Goal: Information Seeking & Learning: Learn about a topic

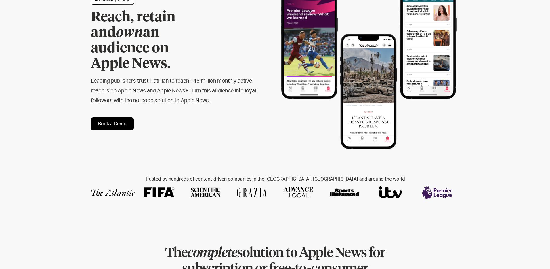
scroll to position [98, 0]
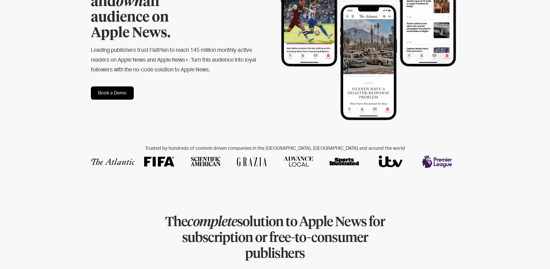
click at [253, 157] on img at bounding box center [252, 161] width 30 height 9
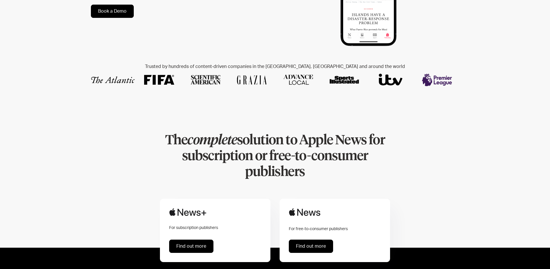
scroll to position [0, 0]
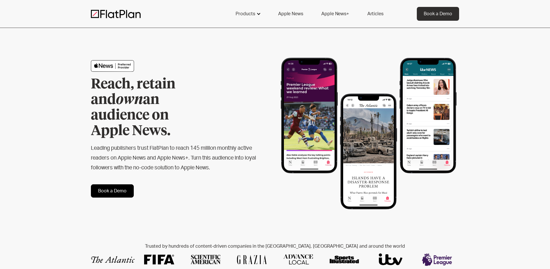
click at [255, 14] on div "Products" at bounding box center [246, 13] width 20 height 7
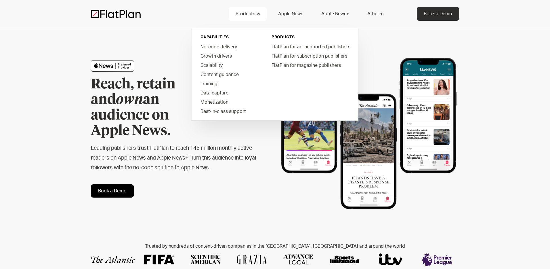
click at [286, 14] on link "Apple News" at bounding box center [290, 14] width 39 height 14
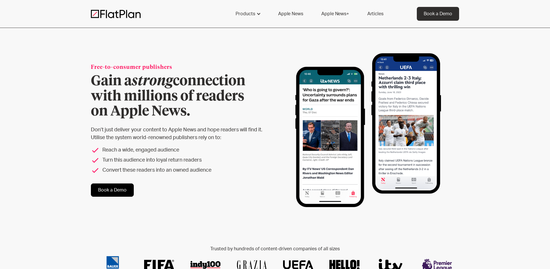
click at [339, 10] on link "Apple News+" at bounding box center [335, 14] width 41 height 14
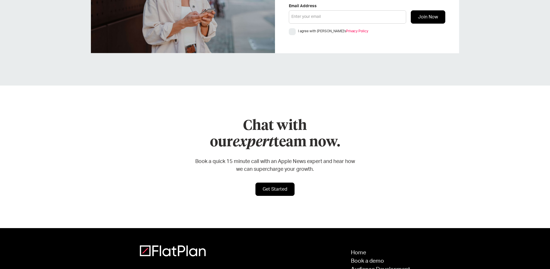
scroll to position [2605, 0]
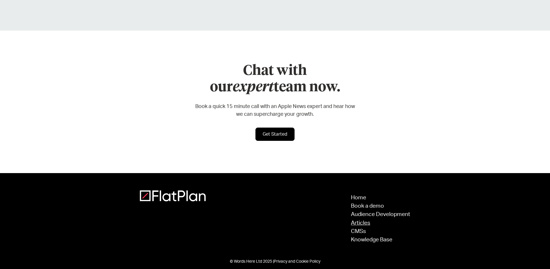
click at [363, 220] on link "Articles" at bounding box center [380, 222] width 59 height 5
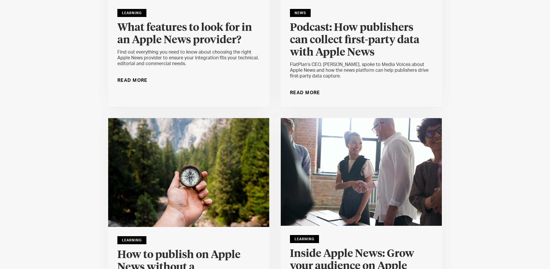
scroll to position [1846, 0]
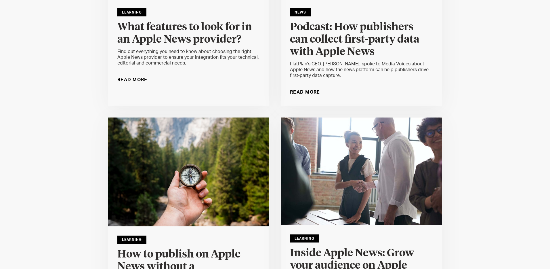
click at [210, 37] on h4 "What features to look for in an Apple News provider?" at bounding box center [188, 33] width 143 height 25
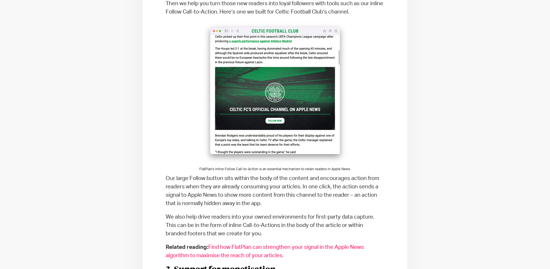
scroll to position [754, 0]
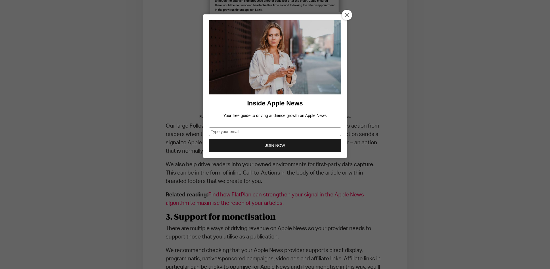
click at [349, 19] on div at bounding box center [347, 15] width 10 height 10
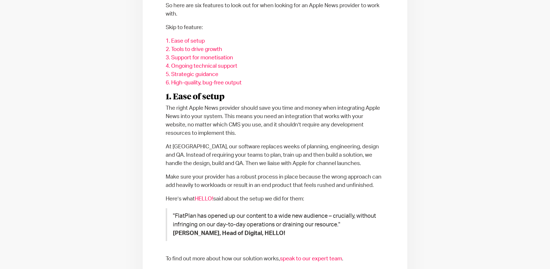
scroll to position [0, 0]
